Goal: Communication & Community: Answer question/provide support

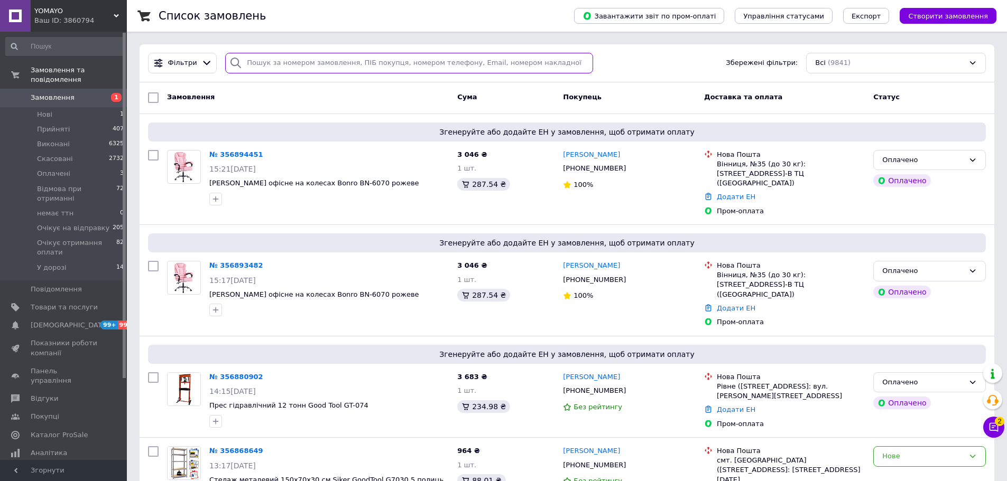
paste input "0963134387"
type input "0963134387"
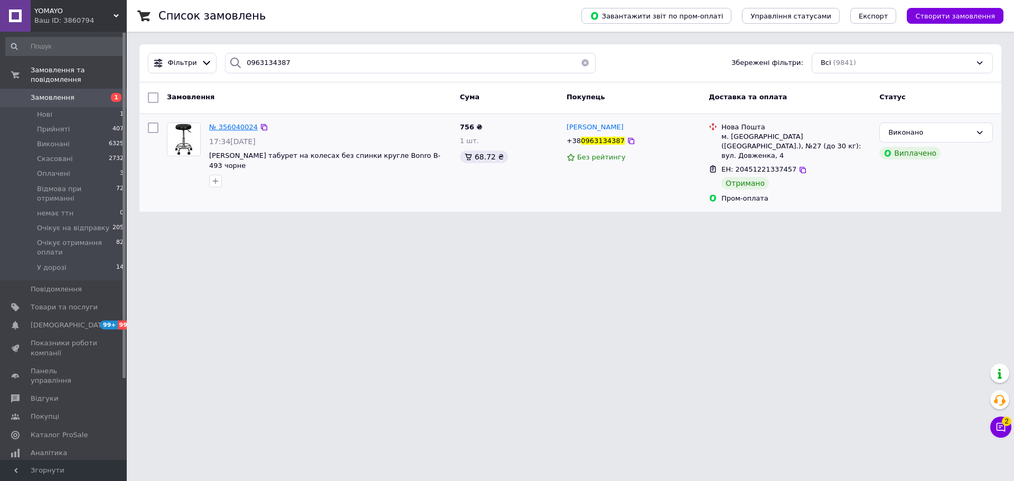
click at [245, 129] on span "№ 356040024" at bounding box center [233, 127] width 49 height 8
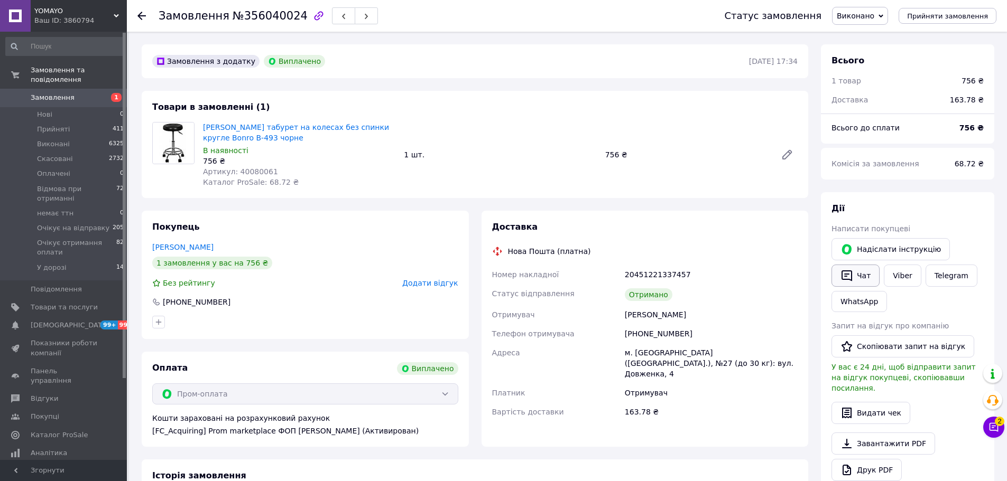
click at [854, 276] on button "Чат" at bounding box center [855, 276] width 48 height 22
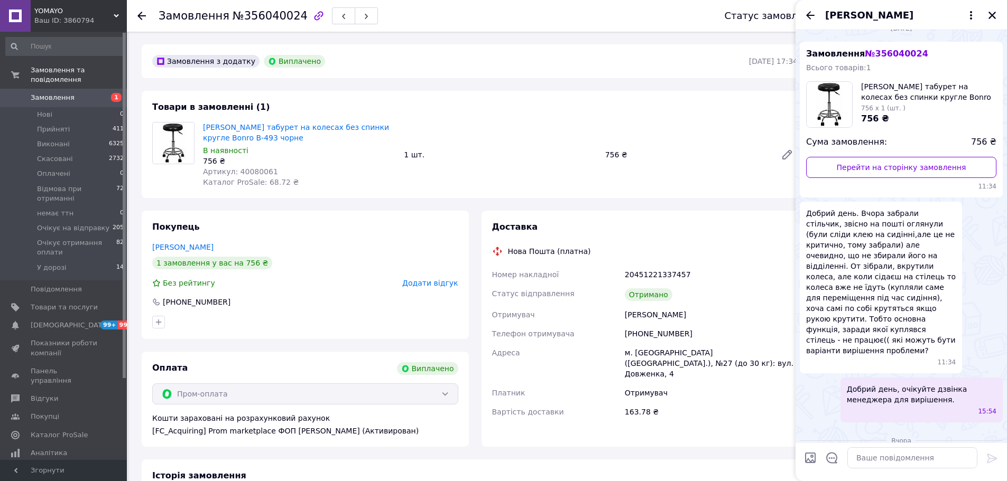
scroll to position [2, 0]
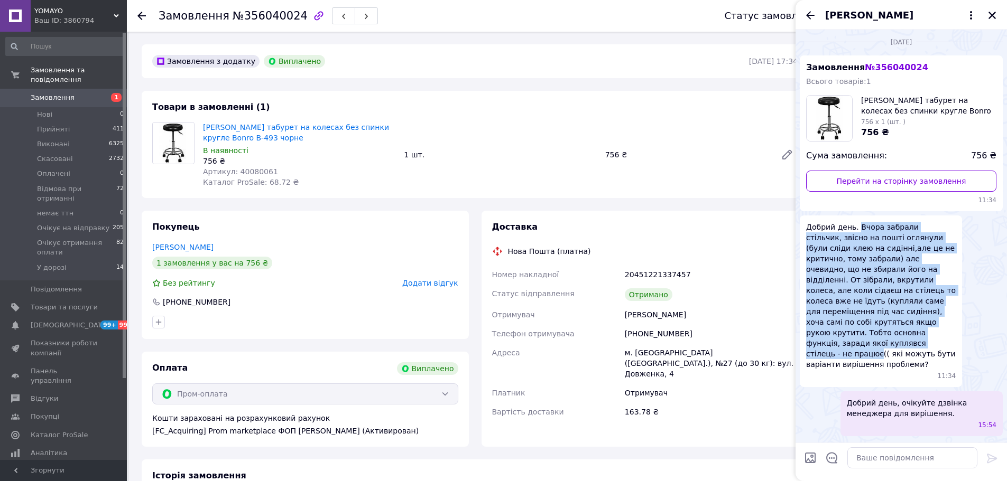
drag, startPoint x: 855, startPoint y: 226, endPoint x: 873, endPoint y: 332, distance: 107.7
click at [873, 332] on span "Добрий день. Вчора забрали стільчик, звісно на пошті оглянули (були сліди клею …" at bounding box center [881, 296] width 150 height 148
copy span "Вчора забрали стільчик, звісно на пошті оглянули (були сліди клею на сидінні,ал…"
click at [84, 93] on span "Замовлення" at bounding box center [64, 98] width 67 height 10
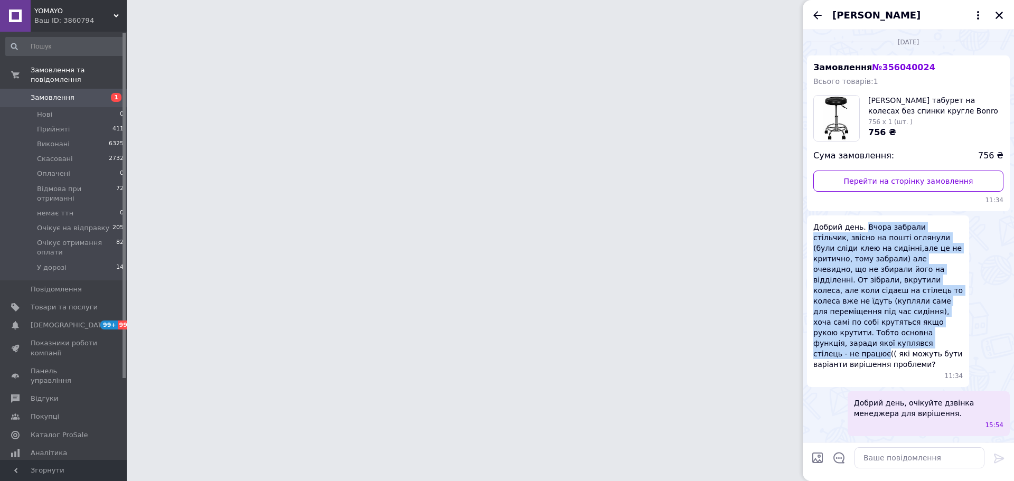
click at [821, 8] on div "Катерина Хапіліна" at bounding box center [908, 15] width 211 height 30
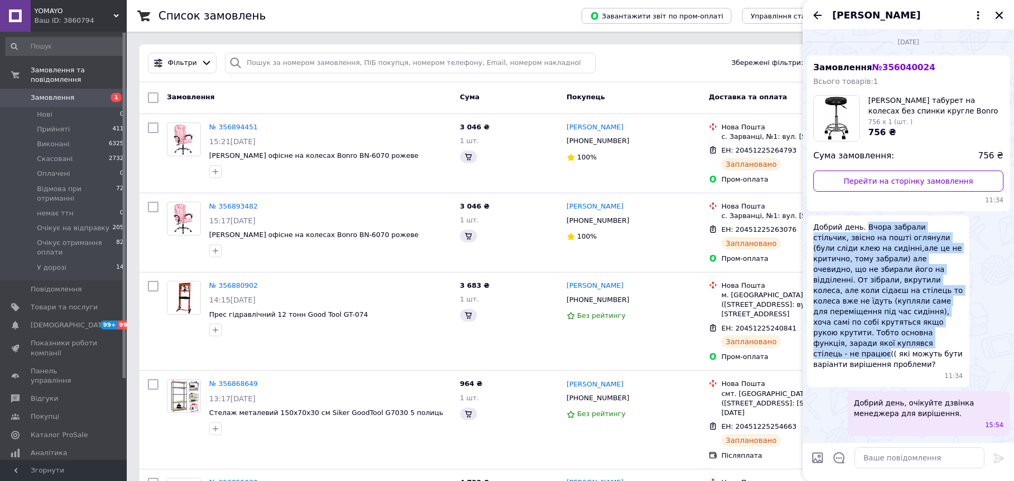
click at [995, 18] on icon "Закрити" at bounding box center [1000, 16] width 10 height 10
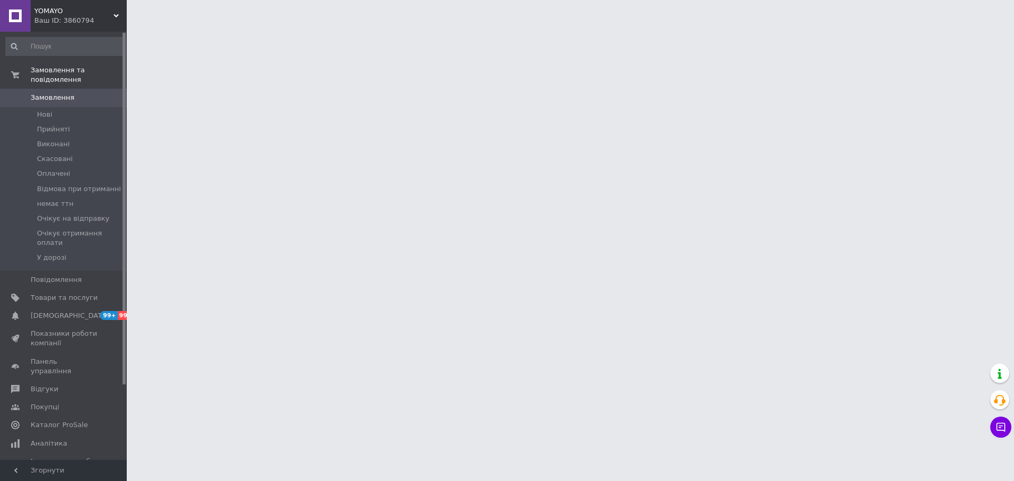
click at [825, 26] on html "YOMAYO Ваш ID: 3860794 Сайт YOMAYO Кабінет покупця Перевірити стан системи Стор…" at bounding box center [507, 13] width 1014 height 26
